Goal: Task Accomplishment & Management: Manage account settings

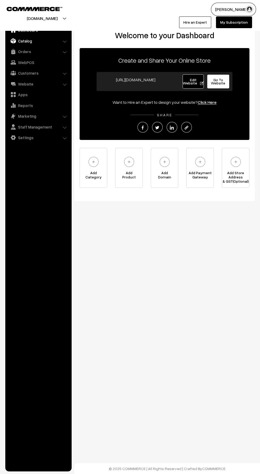
click at [21, 42] on link "Catalog" at bounding box center [38, 41] width 63 height 10
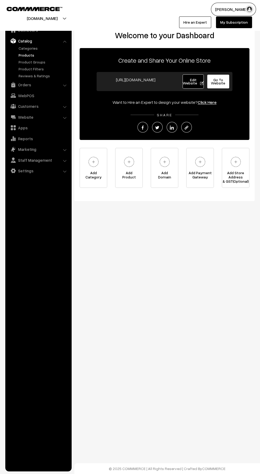
click at [21, 53] on link "Products" at bounding box center [43, 55] width 53 height 6
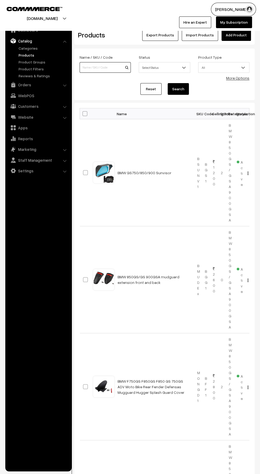
click at [93, 67] on input at bounding box center [105, 67] width 51 height 11
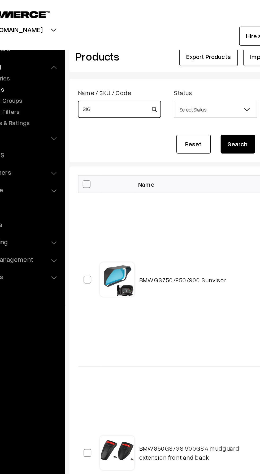
type input "S1G"
click at [177, 90] on button "Search" at bounding box center [178, 89] width 21 height 12
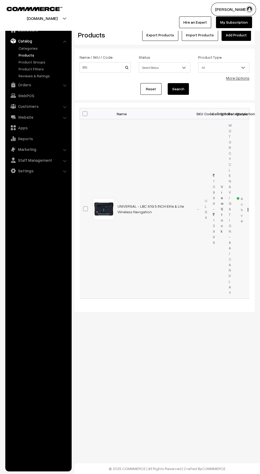
click at [248, 208] on img "button" at bounding box center [248, 209] width 1 height 3
click at [215, 233] on link "Edit" at bounding box center [224, 229] width 45 height 12
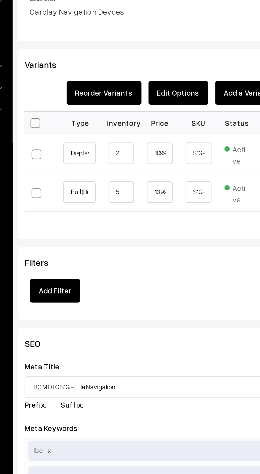
scroll to position [473, 0]
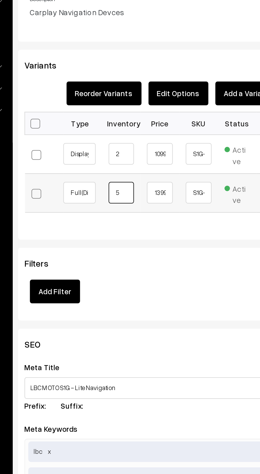
click at [125, 212] on input "5" at bounding box center [125, 211] width 13 height 11
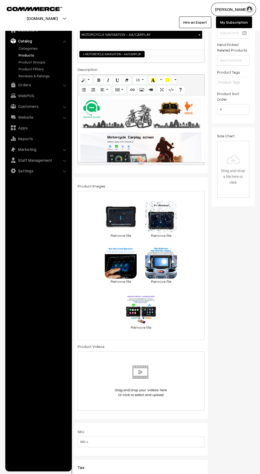
scroll to position [0, 0]
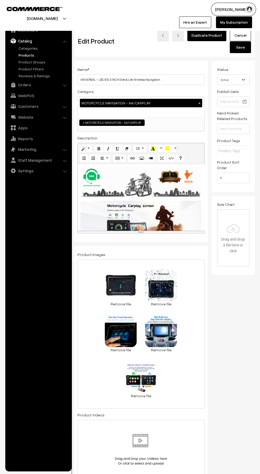
type input "0"
click at [242, 47] on button "Save" at bounding box center [240, 47] width 21 height 12
